Goal: Navigation & Orientation: Go to known website

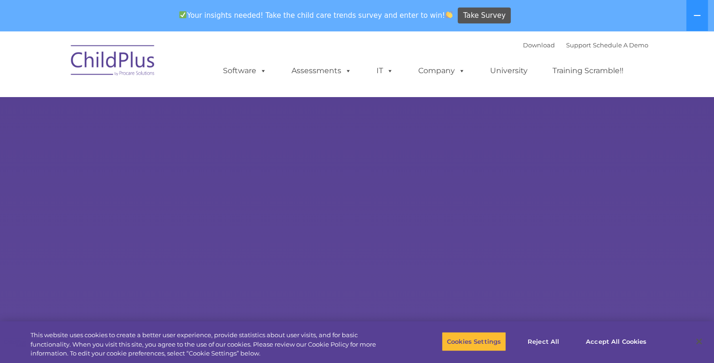
select select "MEDIUM"
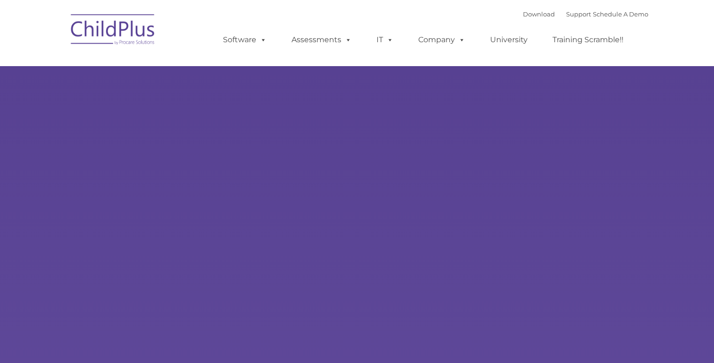
type input ""
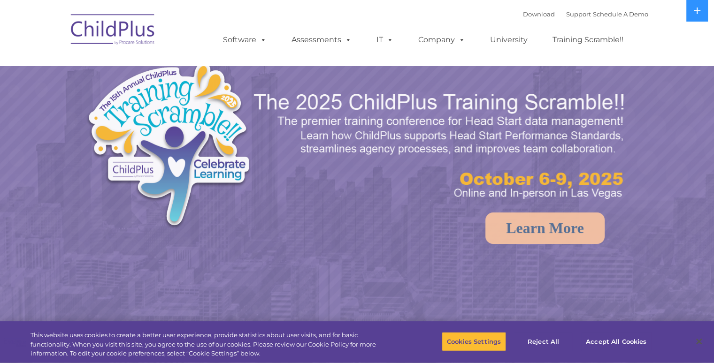
select select "MEDIUM"
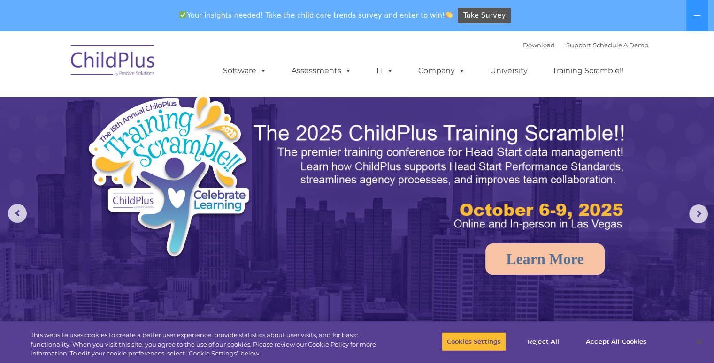
click at [124, 70] on img at bounding box center [113, 62] width 94 height 47
